Goal: Connect with others: Connect with others

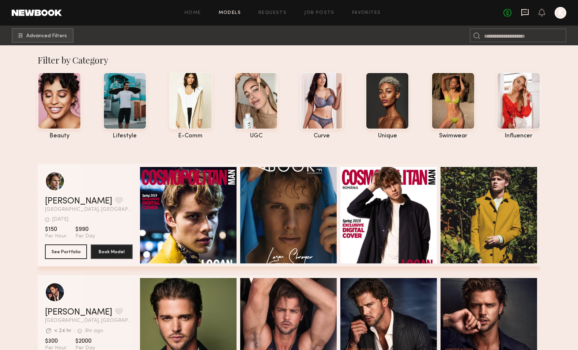
click at [525, 12] on icon at bounding box center [525, 12] width 8 height 8
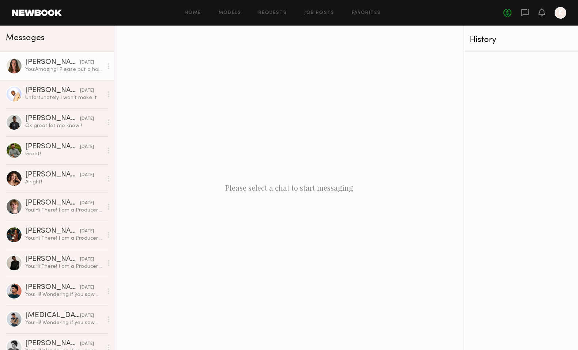
click at [12, 68] on div at bounding box center [14, 66] width 16 height 16
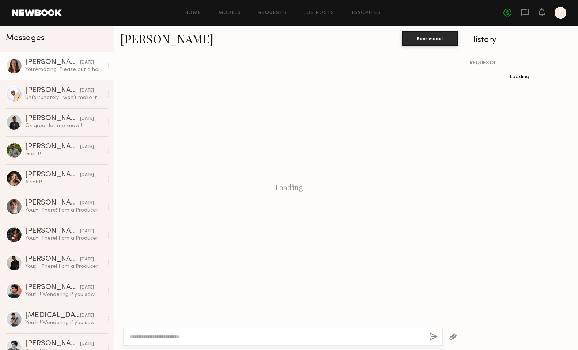
scroll to position [357, 0]
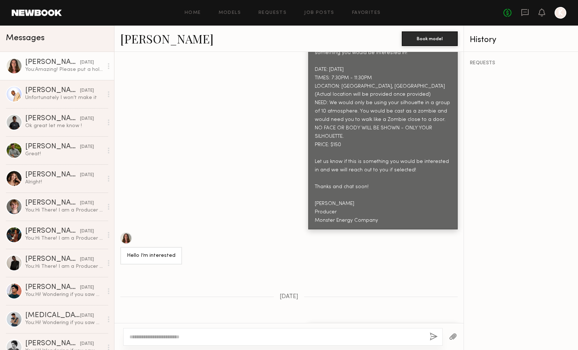
click at [148, 38] on link "Dmitrii A." at bounding box center [166, 39] width 93 height 16
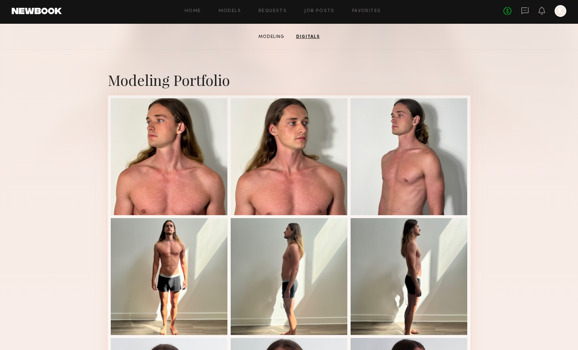
scroll to position [108, 0]
